Goal: Check status

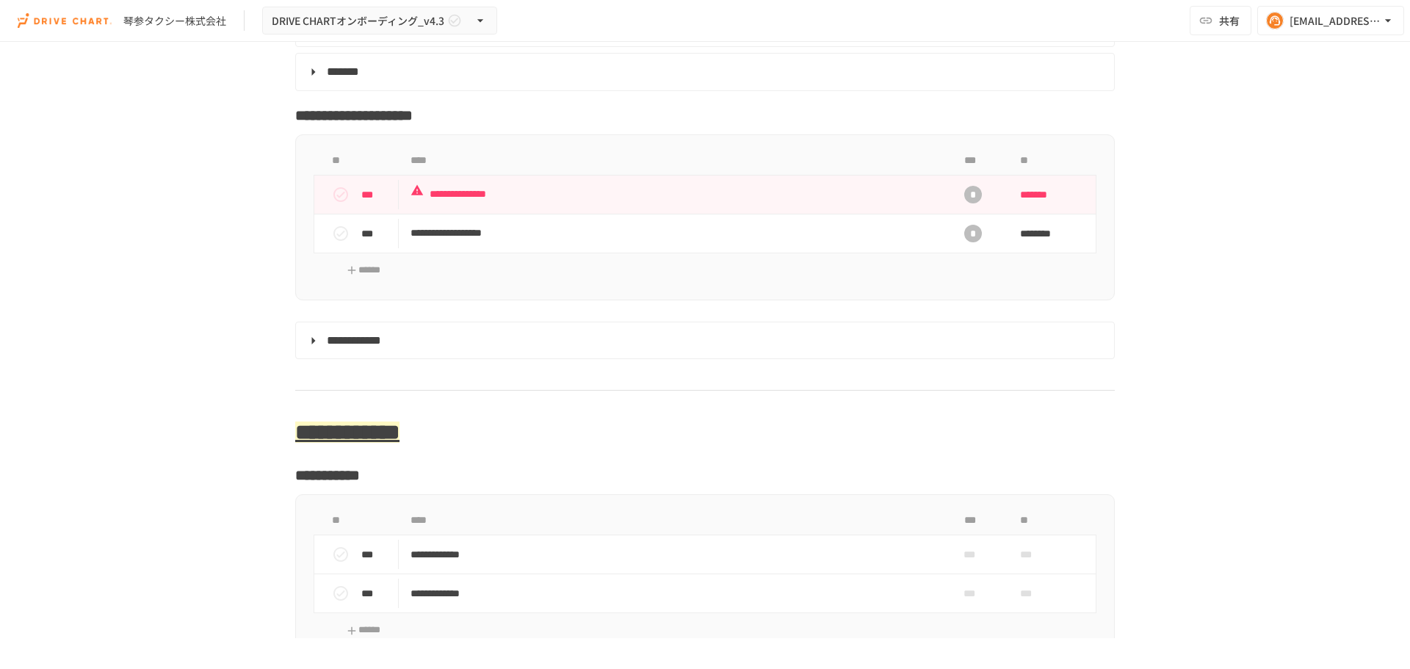
scroll to position [5214, 0]
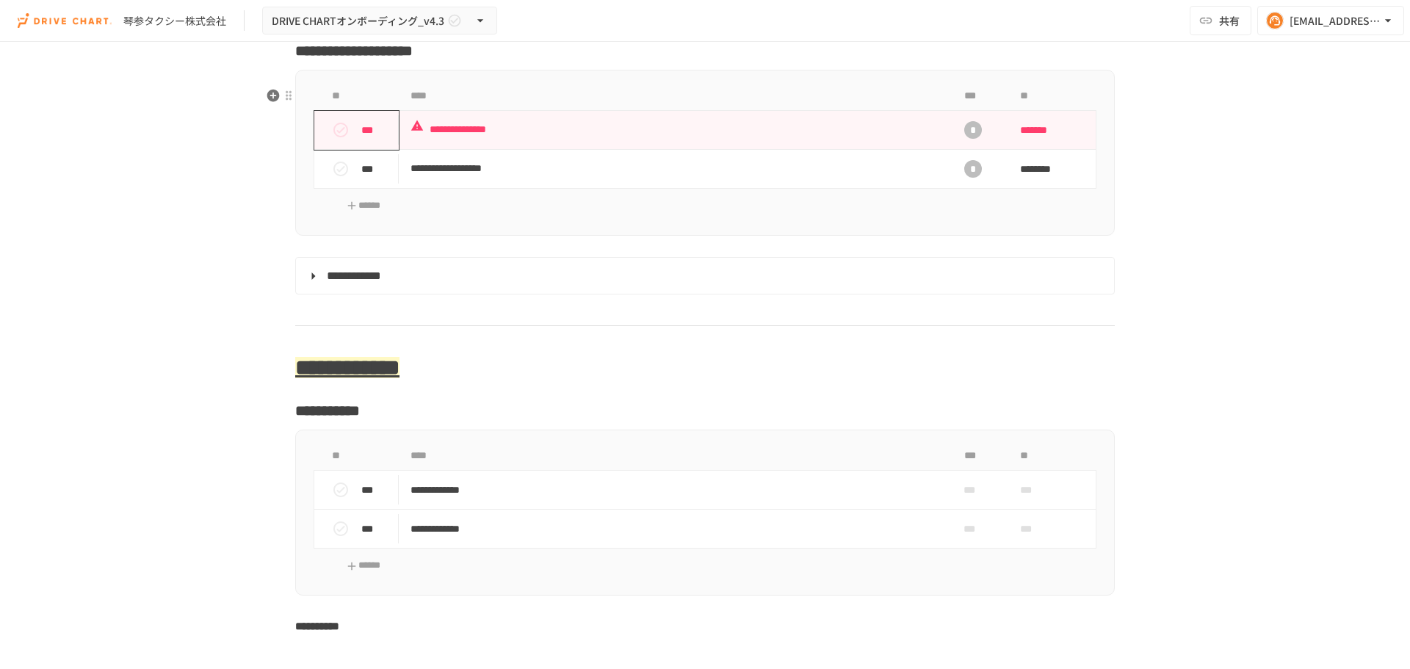
click at [342, 137] on icon "status" at bounding box center [340, 130] width 15 height 15
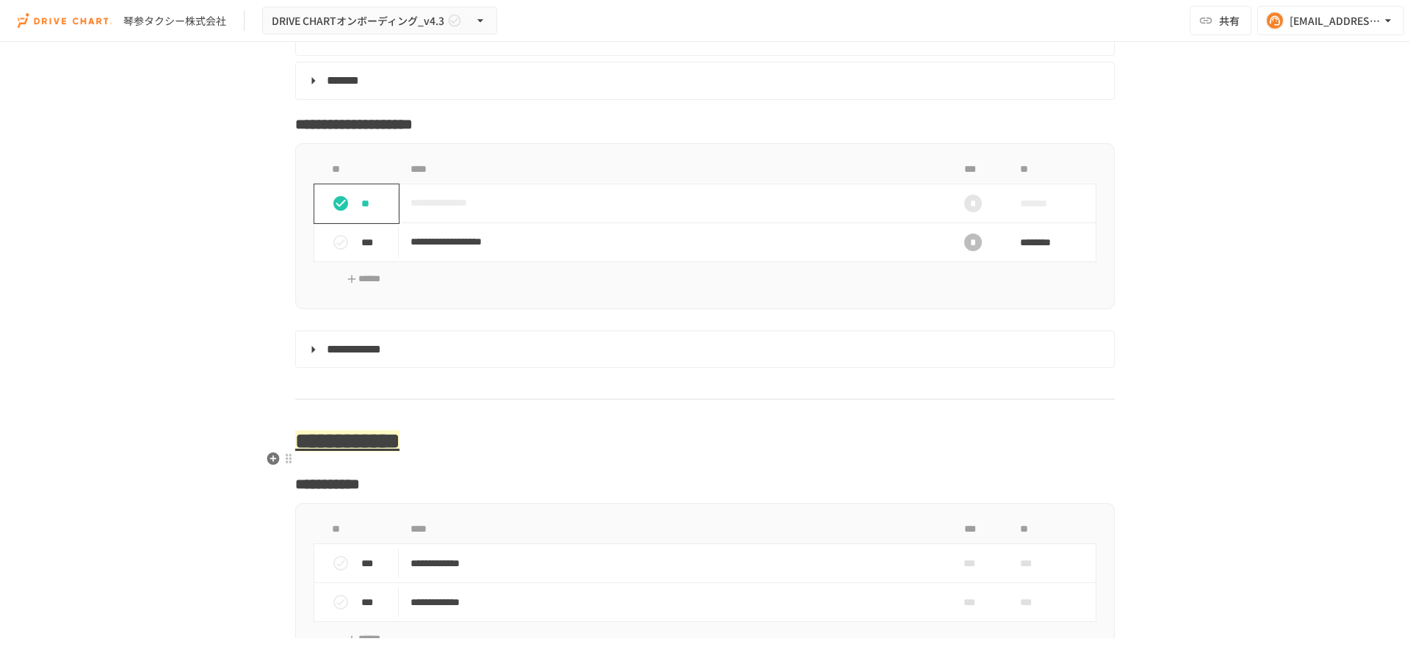
scroll to position [5288, 0]
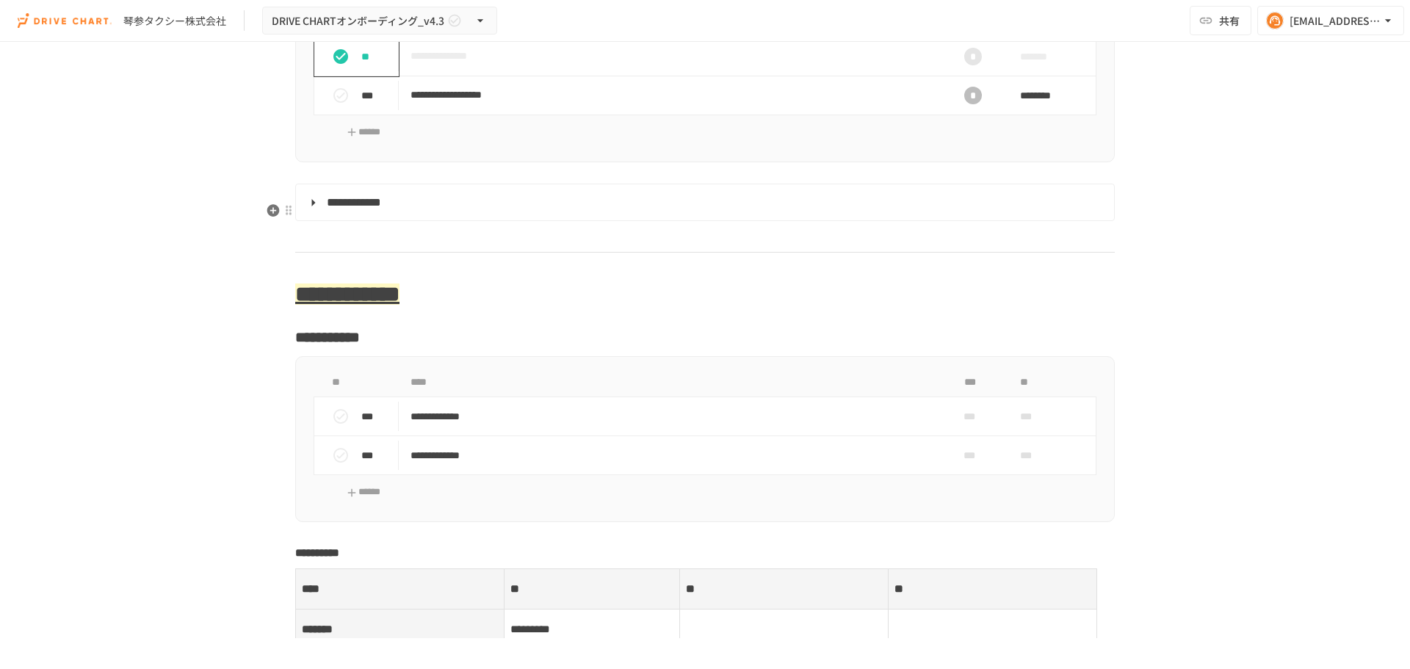
click at [599, 222] on details "**********" at bounding box center [705, 203] width 820 height 38
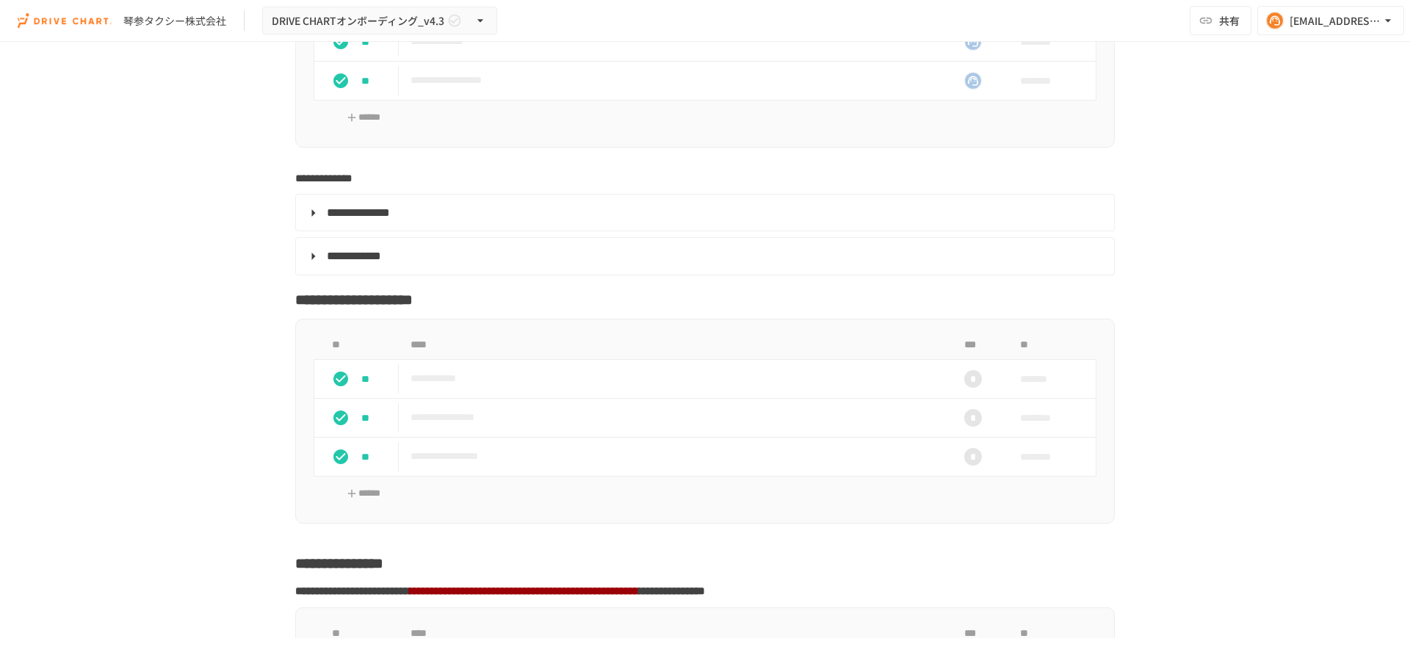
scroll to position [2644, 0]
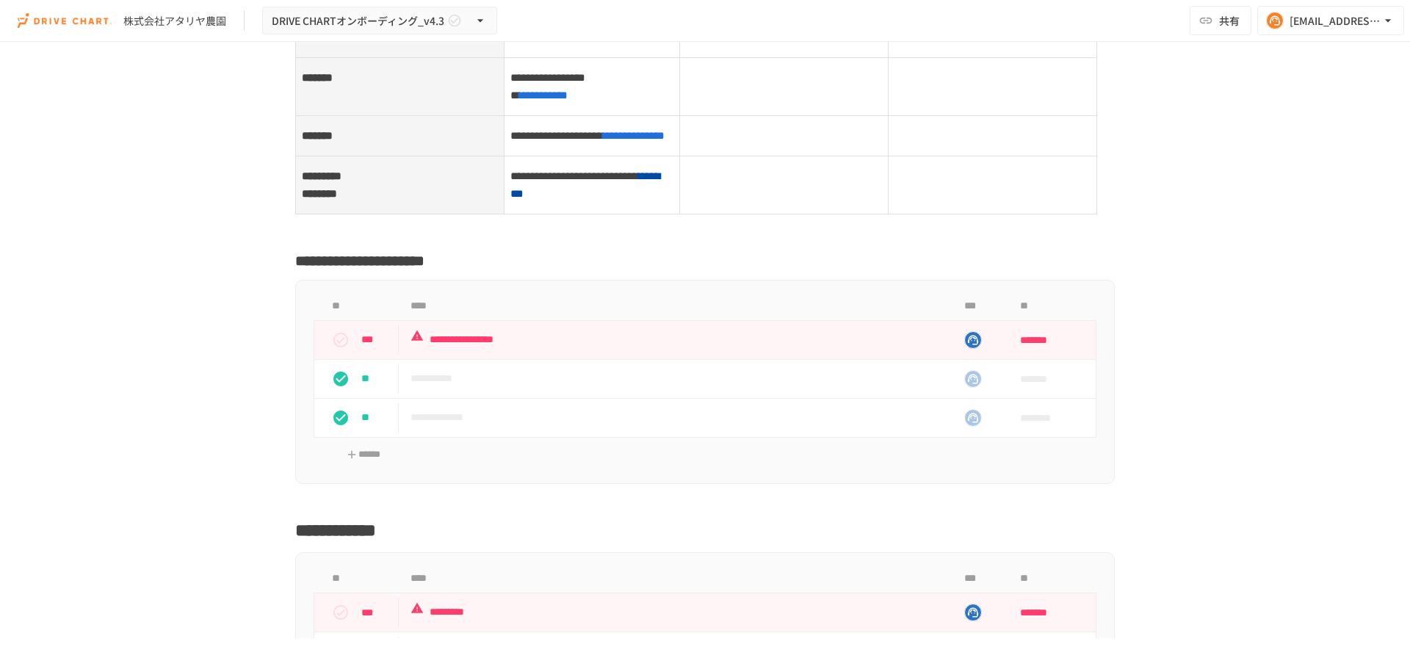
scroll to position [6904, 0]
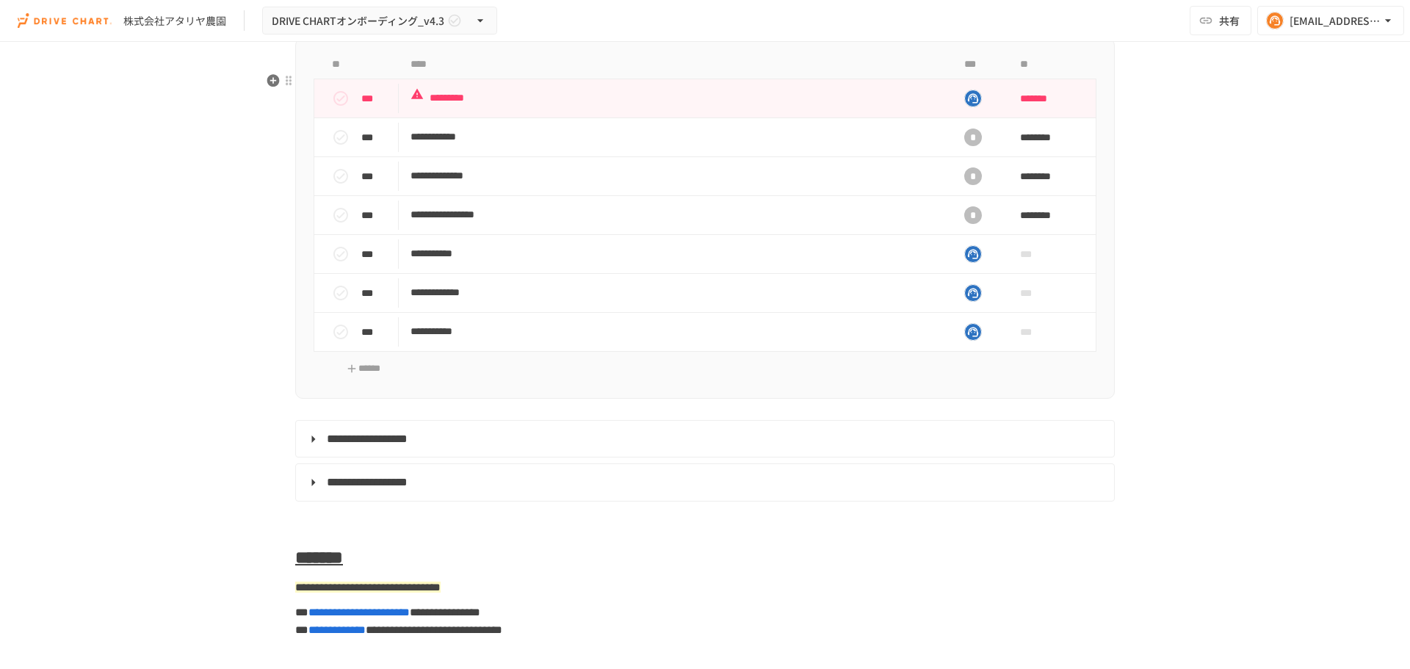
click at [334, 107] on icon "status" at bounding box center [341, 99] width 18 height 18
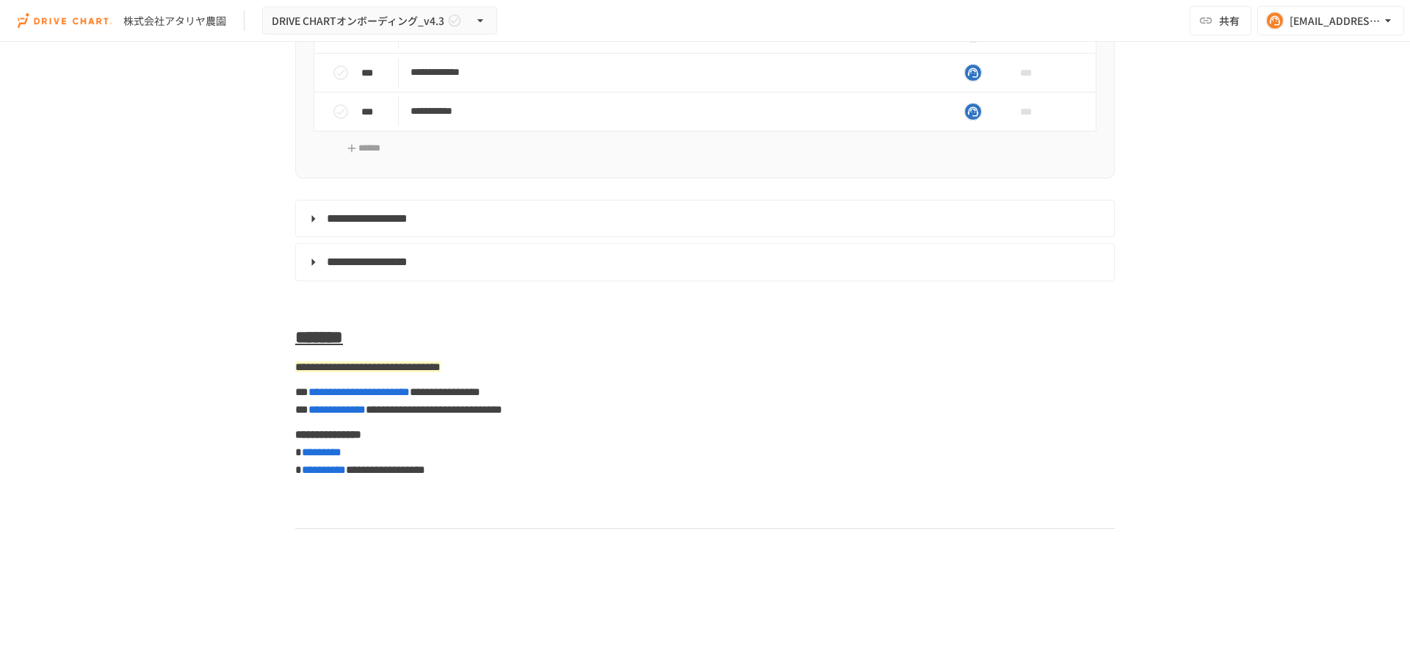
scroll to position [7565, 0]
